Goal: Find specific page/section: Find specific page/section

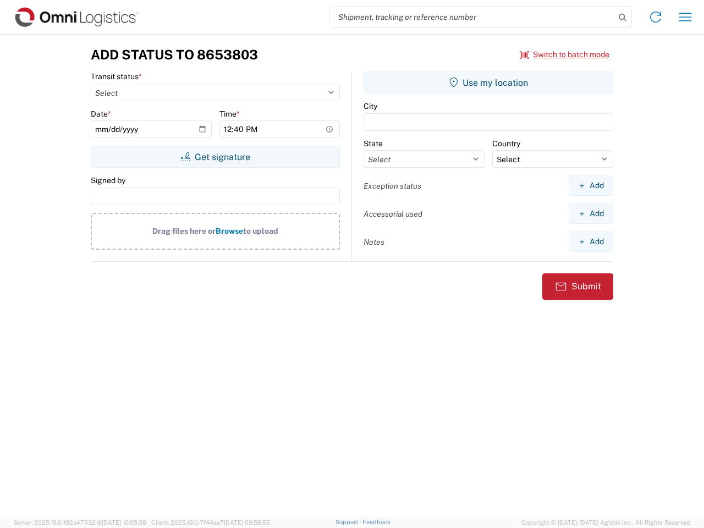
click at [472, 17] on input "search" at bounding box center [472, 17] width 285 height 21
click at [622, 18] on icon at bounding box center [622, 17] width 15 height 15
click at [655, 17] on icon at bounding box center [656, 17] width 18 height 18
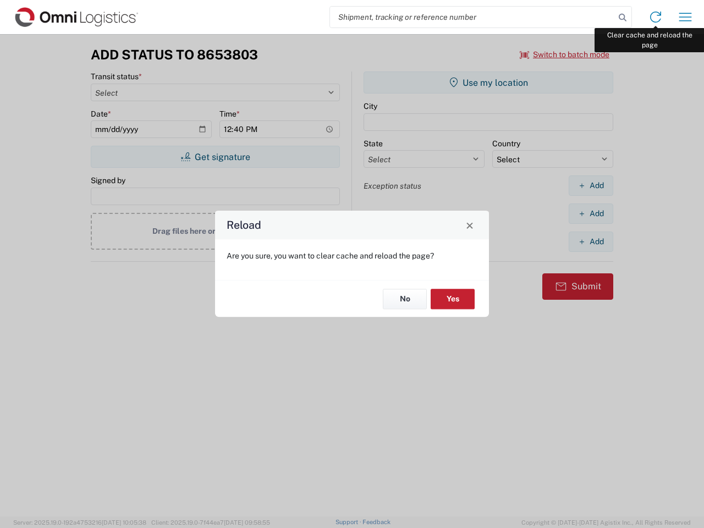
click at [685, 17] on div "Reload Are you sure, you want to clear cache and reload the page? No Yes" at bounding box center [352, 264] width 704 height 528
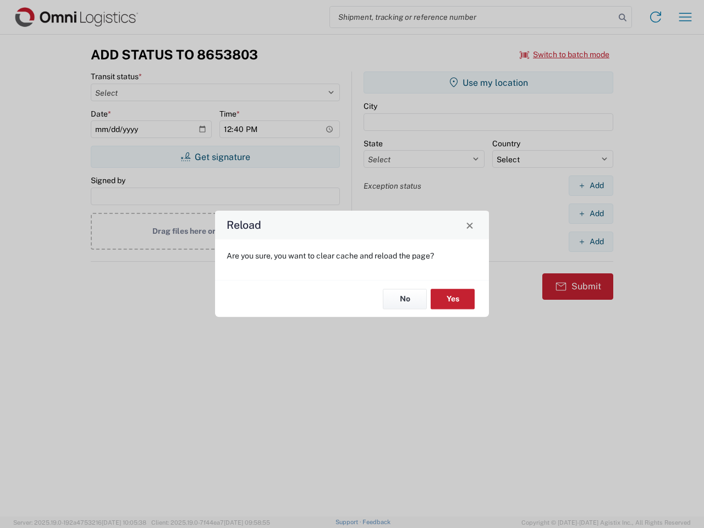
click at [565, 54] on div "Reload Are you sure, you want to clear cache and reload the page? No Yes" at bounding box center [352, 264] width 704 height 528
click at [215, 157] on div "Reload Are you sure, you want to clear cache and reload the page? No Yes" at bounding box center [352, 264] width 704 height 528
click at [488, 82] on div "Reload Are you sure, you want to clear cache and reload the page? No Yes" at bounding box center [352, 264] width 704 height 528
click at [591, 185] on div "Reload Are you sure, you want to clear cache and reload the page? No Yes" at bounding box center [352, 264] width 704 height 528
click at [591, 213] on div "Reload Are you sure, you want to clear cache and reload the page? No Yes" at bounding box center [352, 264] width 704 height 528
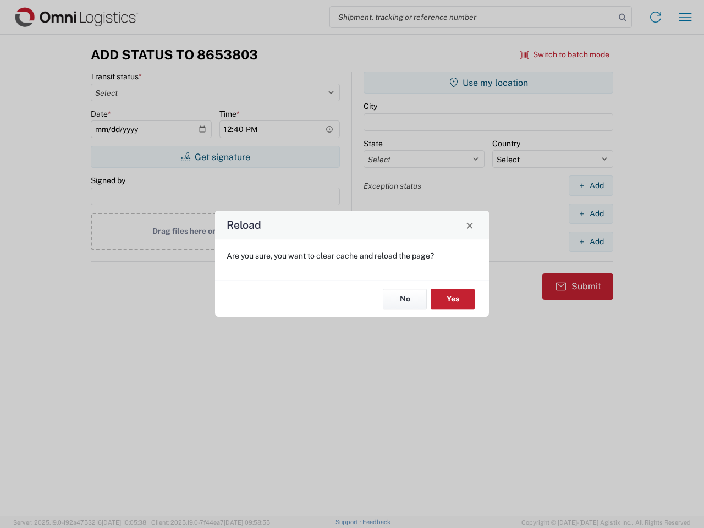
click at [591, 241] on div "Reload Are you sure, you want to clear cache and reload the page? No Yes" at bounding box center [352, 264] width 704 height 528
